Goal: Information Seeking & Learning: Check status

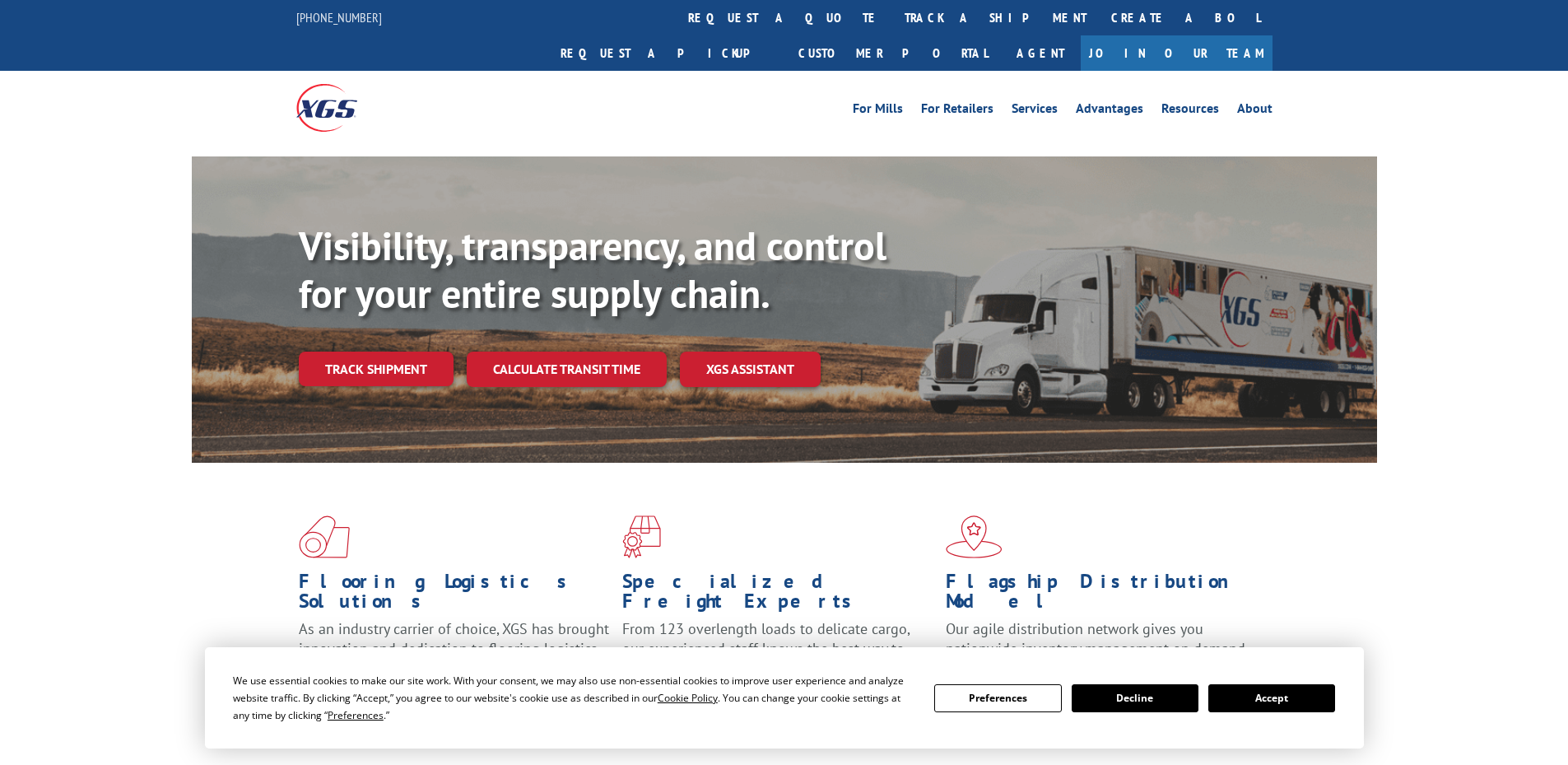
click at [1316, 694] on button "Accept" at bounding box center [1272, 698] width 127 height 28
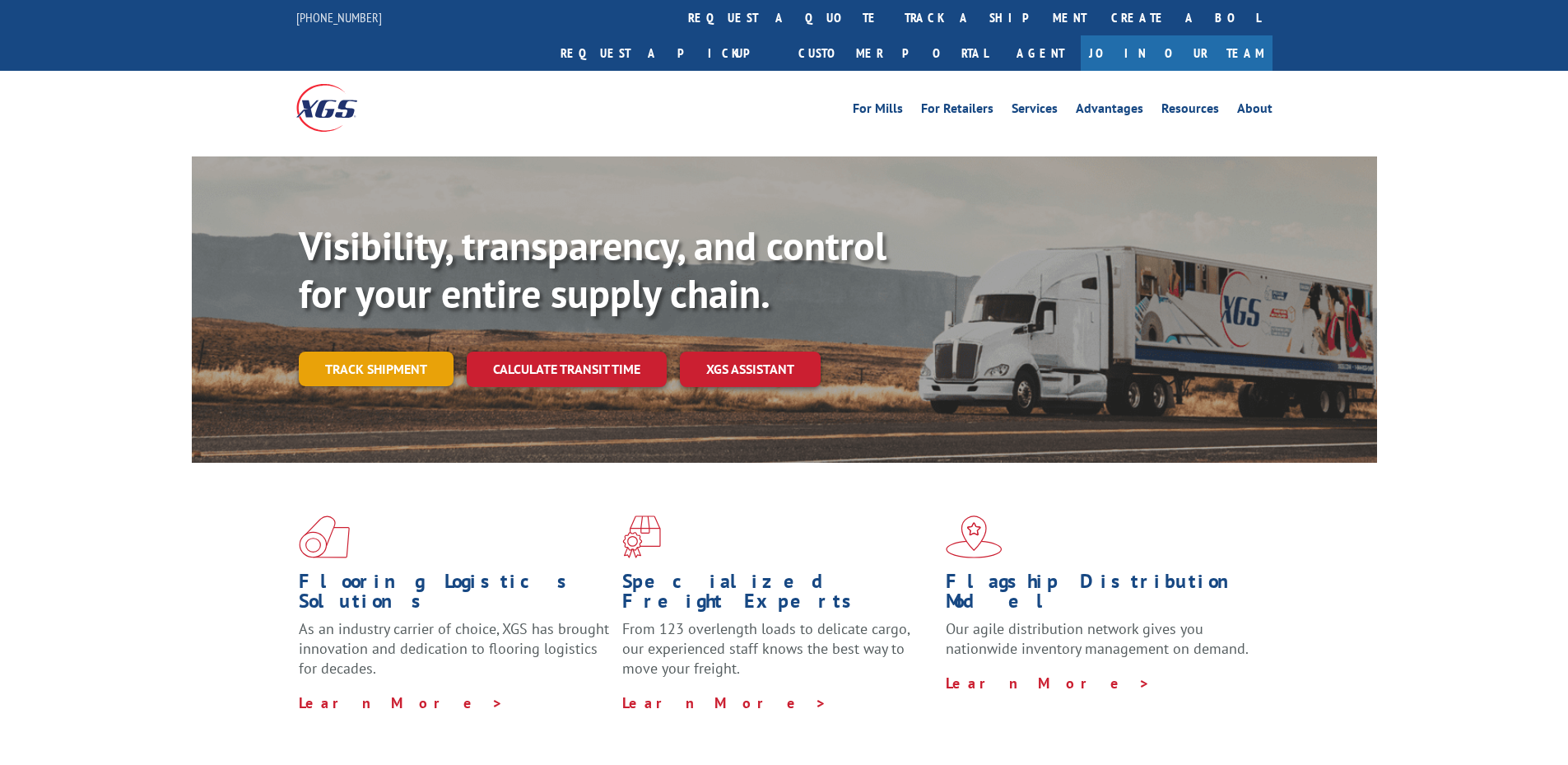
click at [401, 352] on link "Track shipment" at bounding box center [376, 369] width 155 height 34
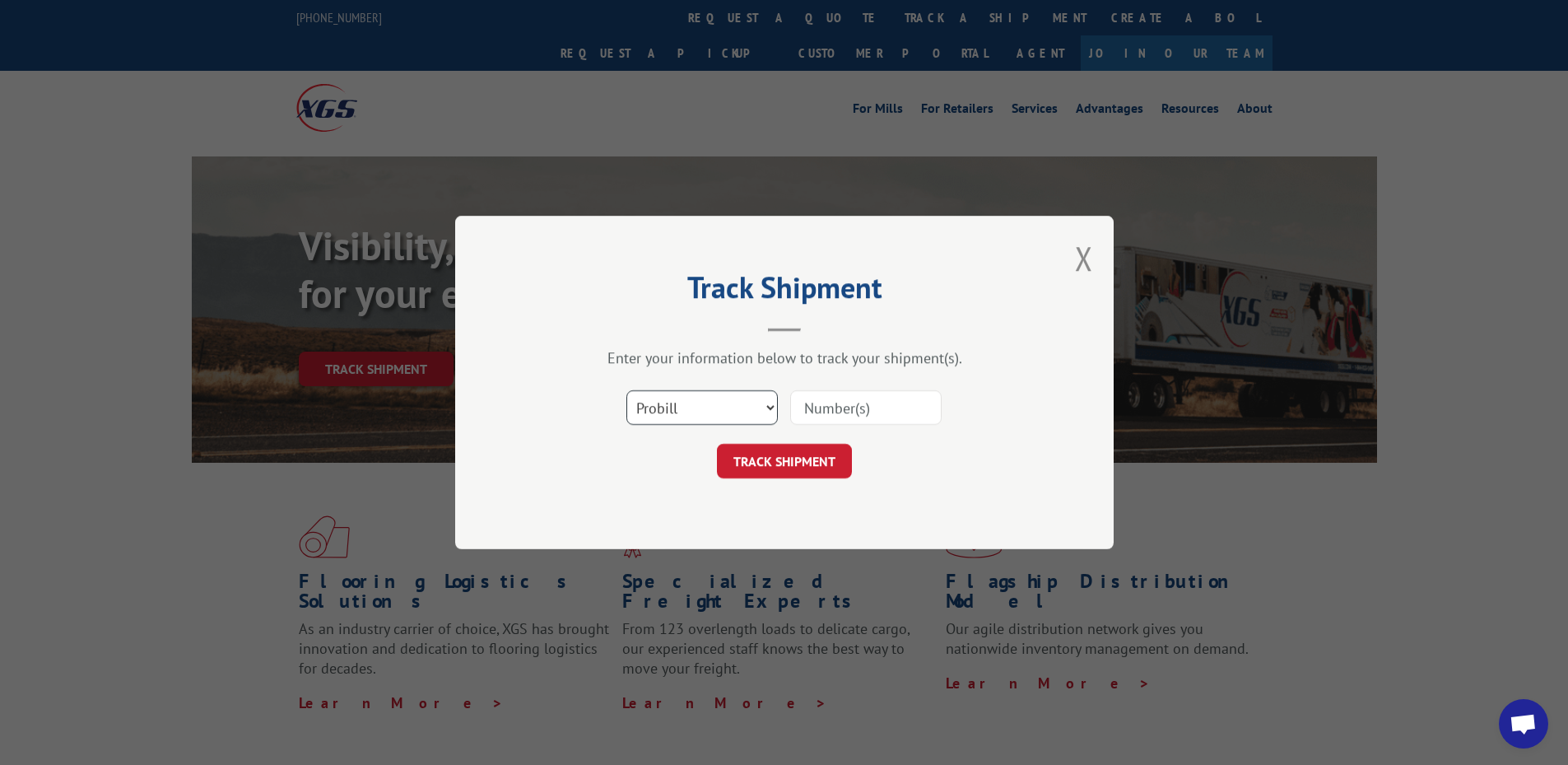
click at [650, 400] on select "Select category... Probill BOL PO" at bounding box center [702, 408] width 151 height 34
select select "bol"
click at [626, 391] on select "Select category... Probill BOL PO" at bounding box center [702, 408] width 151 height 34
click at [796, 413] on input at bounding box center [866, 408] width 151 height 34
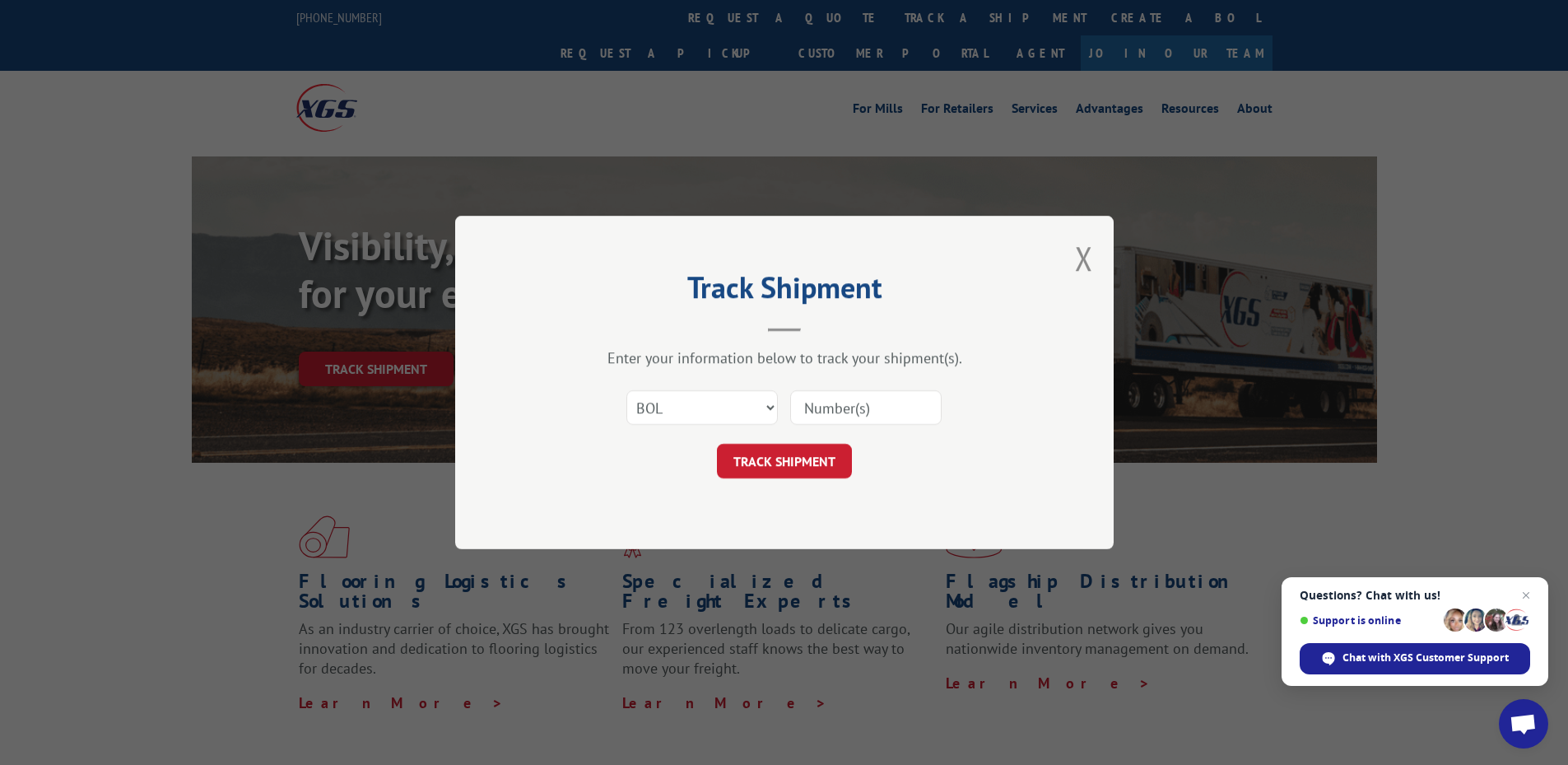
paste input "5072054"
type input "5072054"
click at [783, 463] on button "TRACK SHIPMENT" at bounding box center [785, 461] width 135 height 34
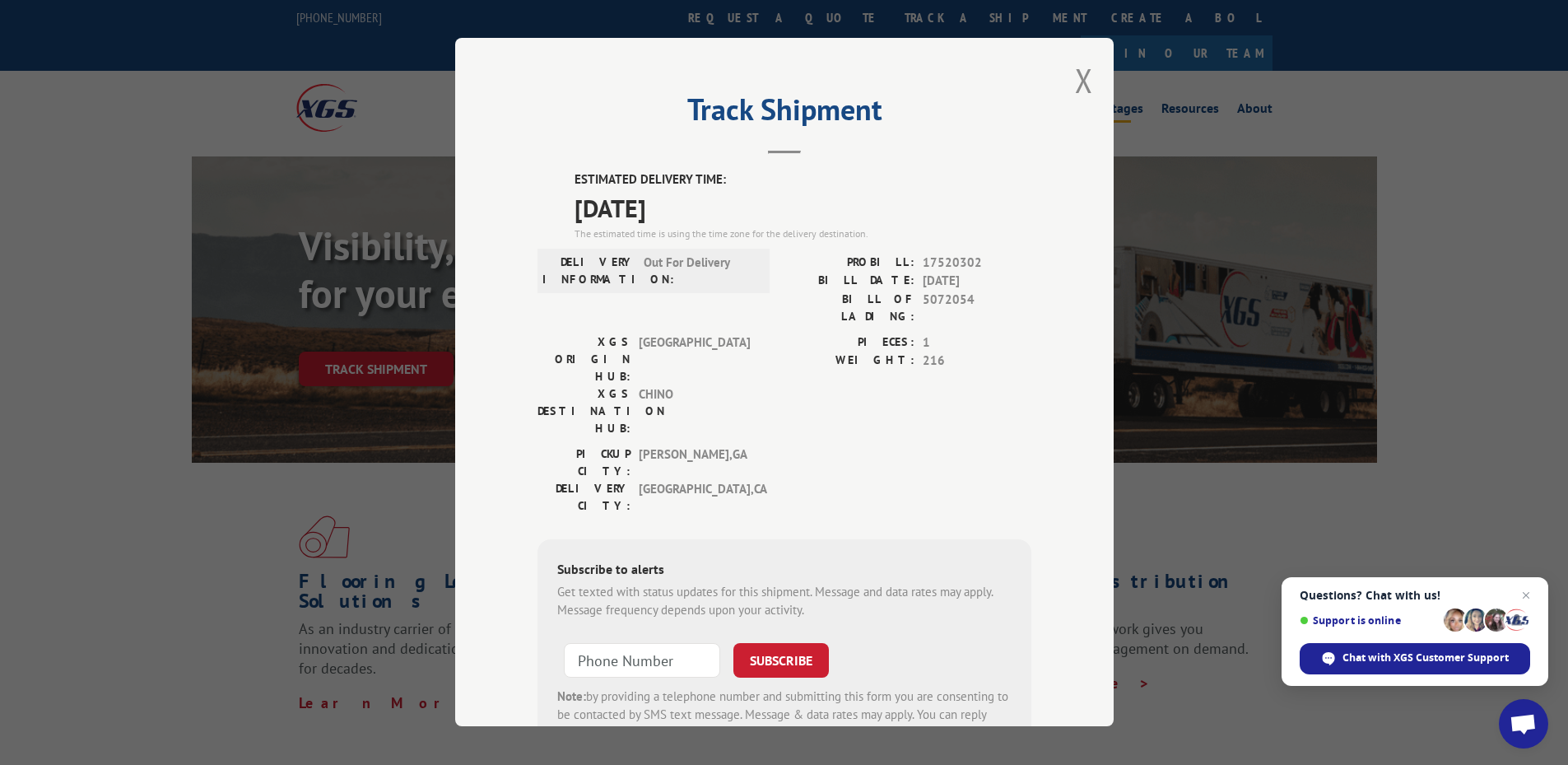
click at [1085, 77] on button "Close modal" at bounding box center [1085, 80] width 18 height 43
